Goal: Information Seeking & Learning: Check status

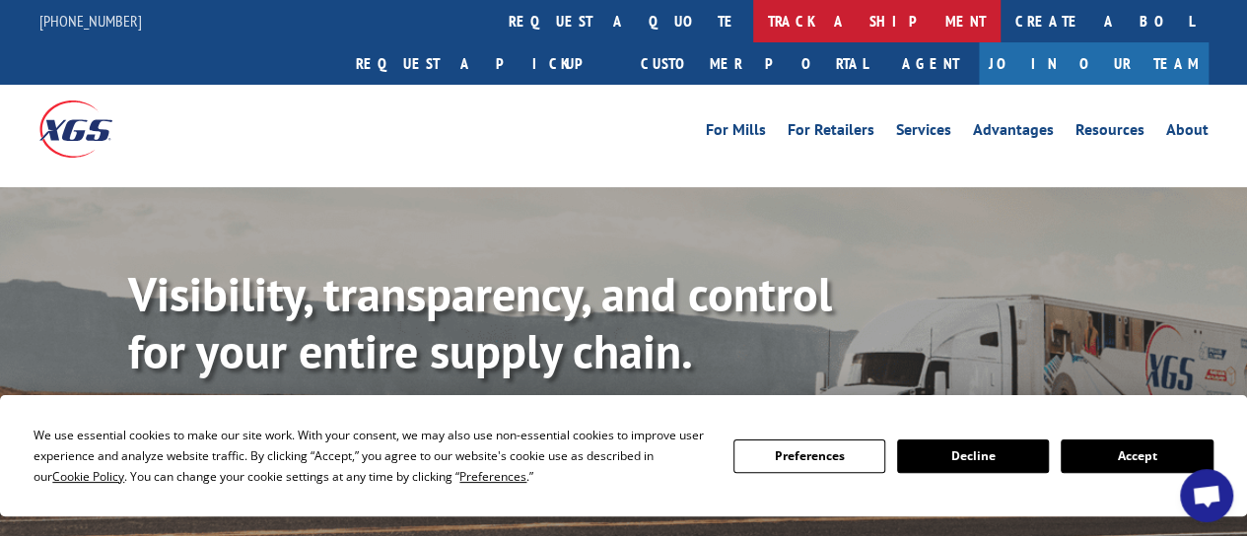
click at [753, 21] on link "track a shipment" at bounding box center [876, 21] width 247 height 42
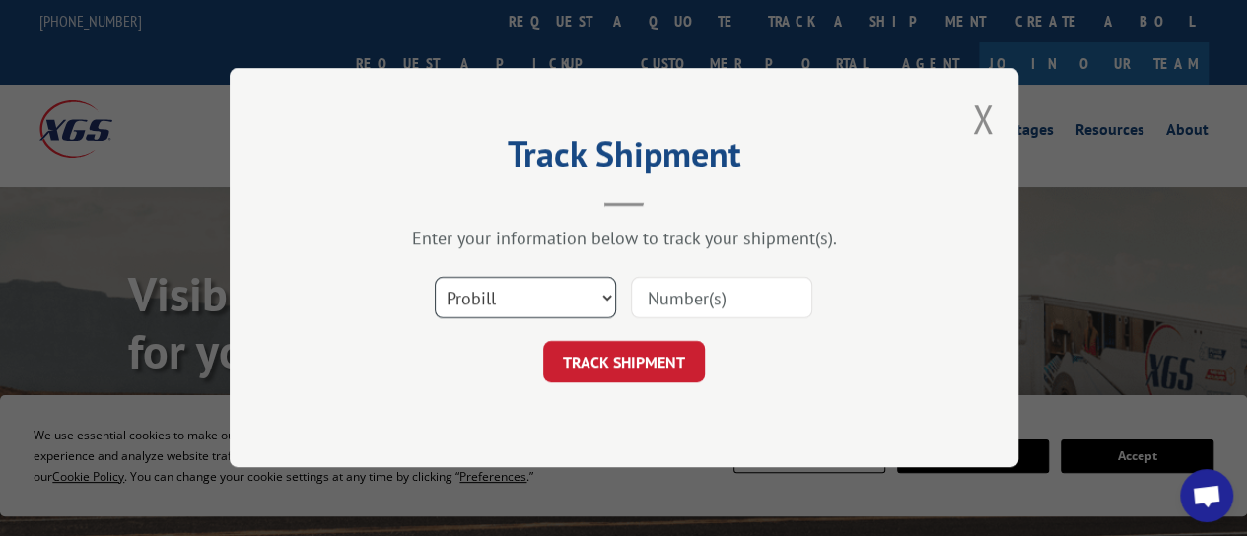
click at [567, 295] on select "Select category... Probill BOL PO" at bounding box center [525, 298] width 181 height 41
select select "bol"
click at [435, 278] on select "Select category... Probill BOL PO" at bounding box center [525, 298] width 181 height 41
click at [726, 305] on input at bounding box center [721, 298] width 181 height 41
paste input "7057649"
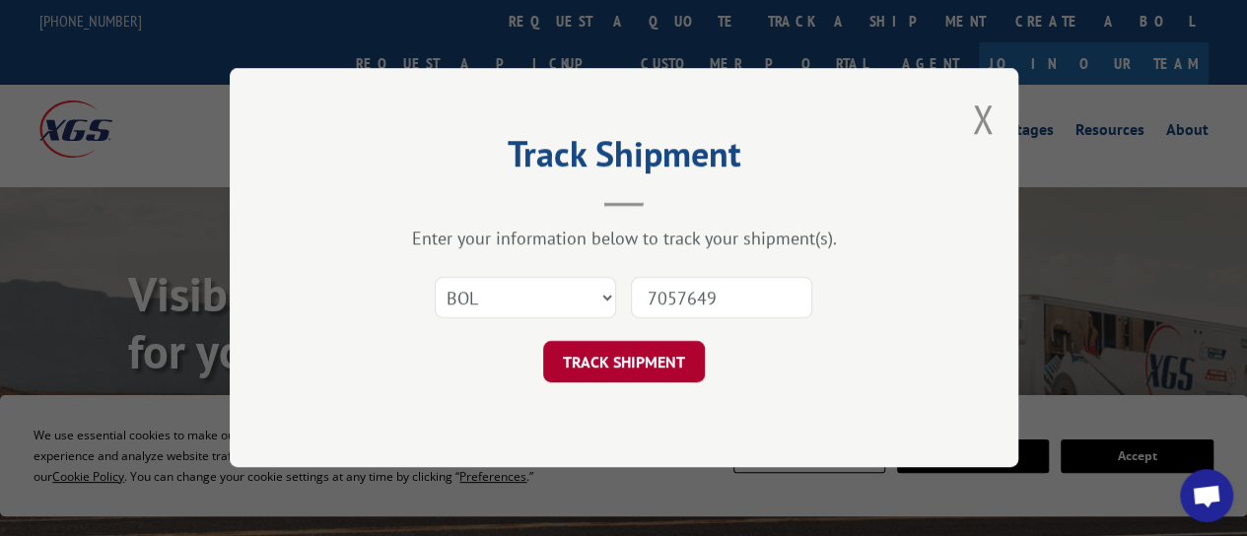
type input "7057649"
click at [637, 362] on button "TRACK SHIPMENT" at bounding box center [624, 362] width 162 height 41
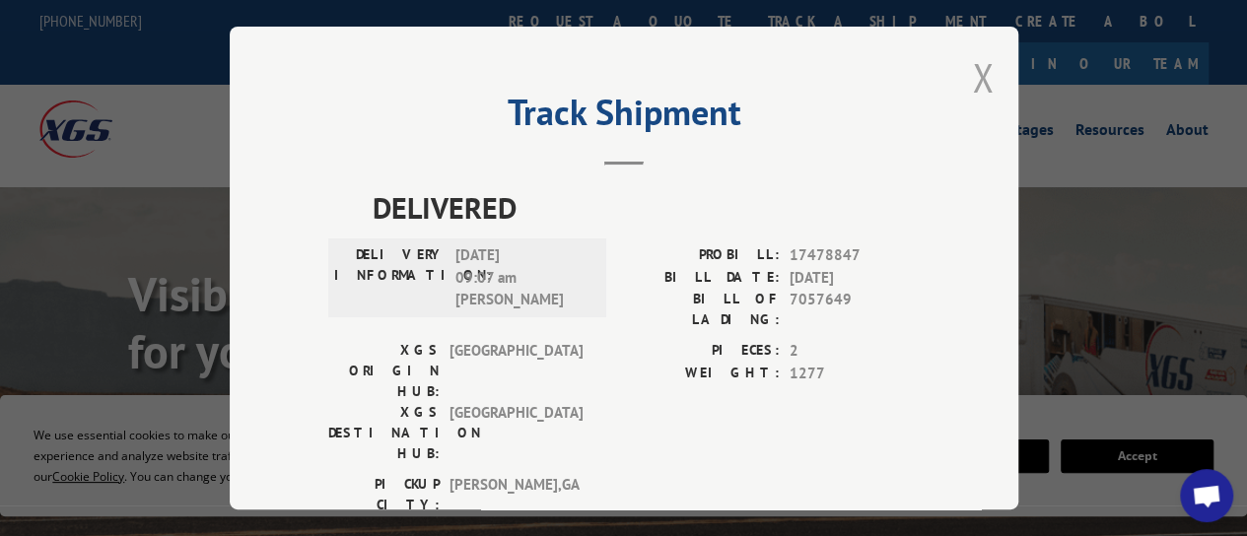
click at [972, 75] on button "Close modal" at bounding box center [983, 77] width 22 height 52
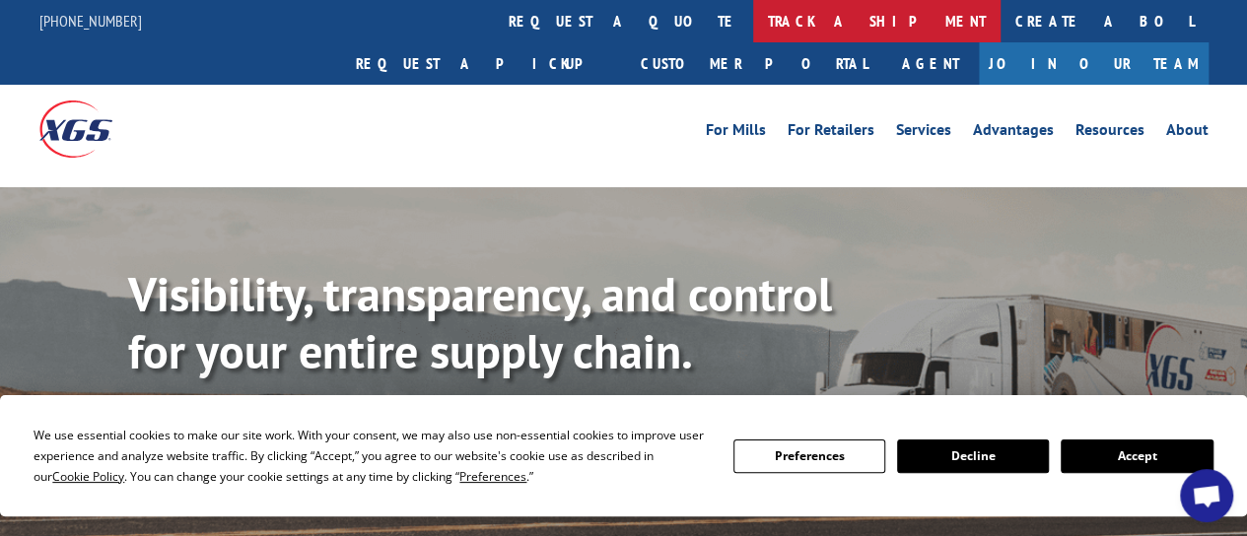
click at [753, 27] on link "track a shipment" at bounding box center [876, 21] width 247 height 42
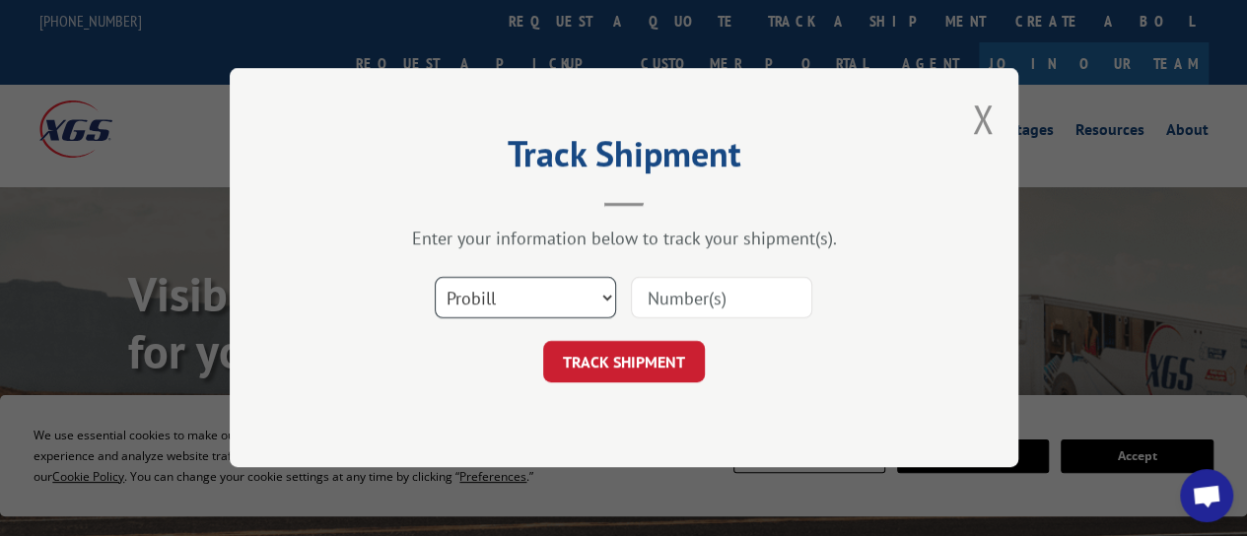
click at [580, 300] on select "Select category... Probill BOL PO" at bounding box center [525, 298] width 181 height 41
select select "bol"
click at [435, 278] on select "Select category... Probill BOL PO" at bounding box center [525, 298] width 181 height 41
